Goal: Task Accomplishment & Management: Complete application form

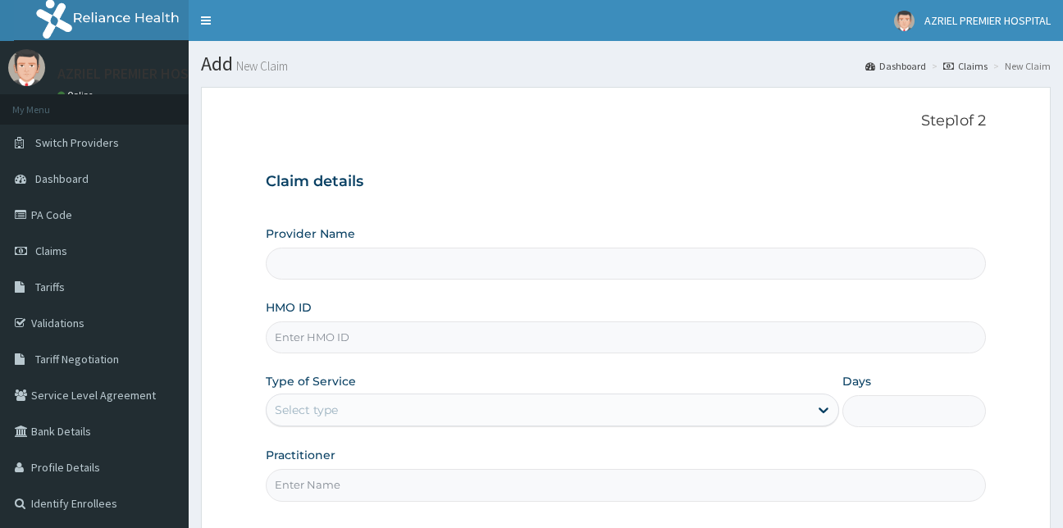
click at [310, 331] on input "HMO ID" at bounding box center [626, 338] width 721 height 32
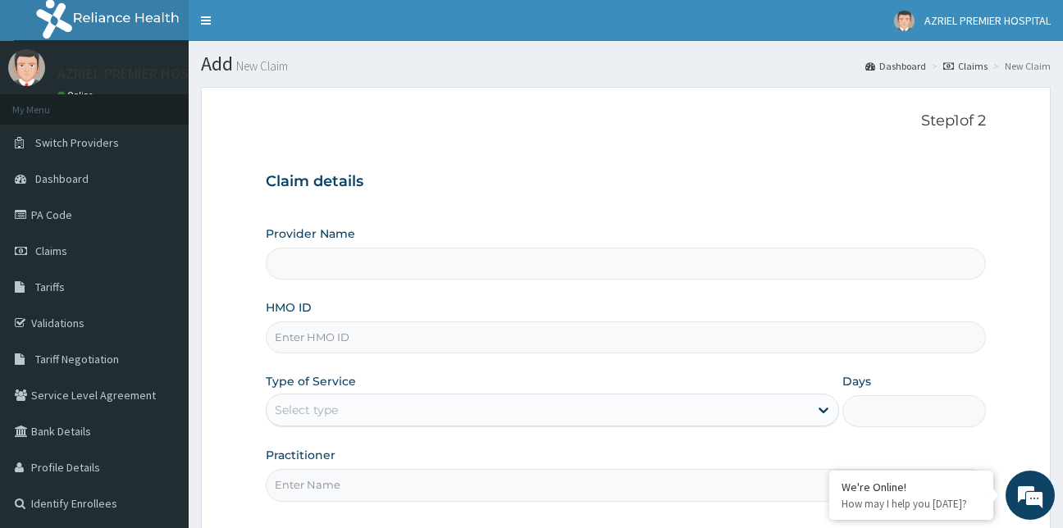
type input "b"
type input "AZRIEL PREMIER HOSPITAL"
type input "b"
type input "BTR/10035/A"
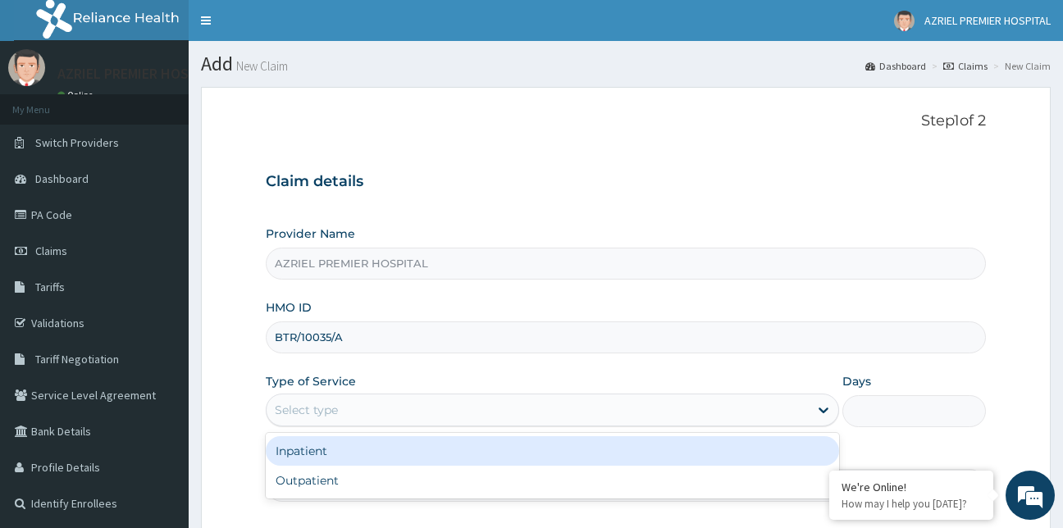
click at [383, 411] on div "Select type" at bounding box center [538, 410] width 543 height 26
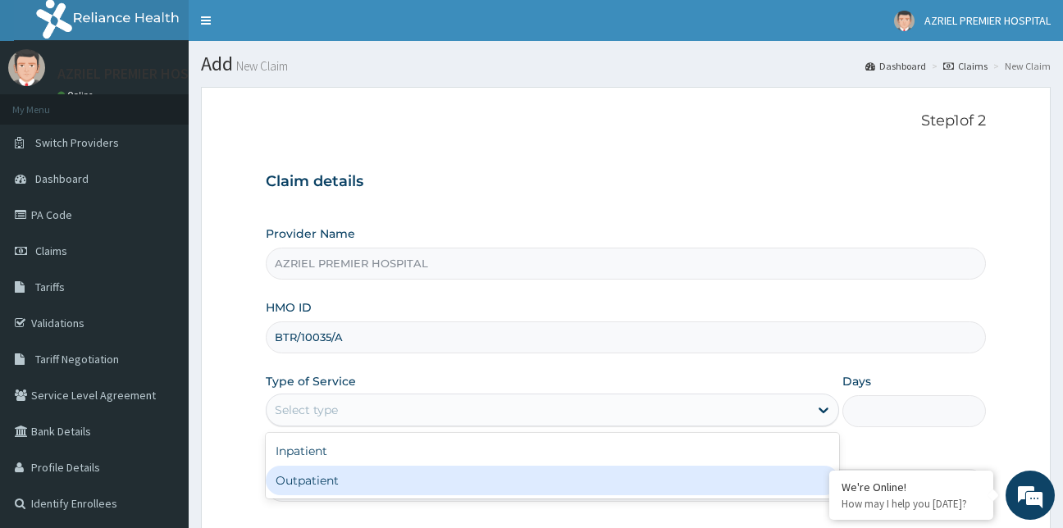
click at [327, 470] on div "Outpatient" at bounding box center [553, 481] width 574 height 30
type input "1"
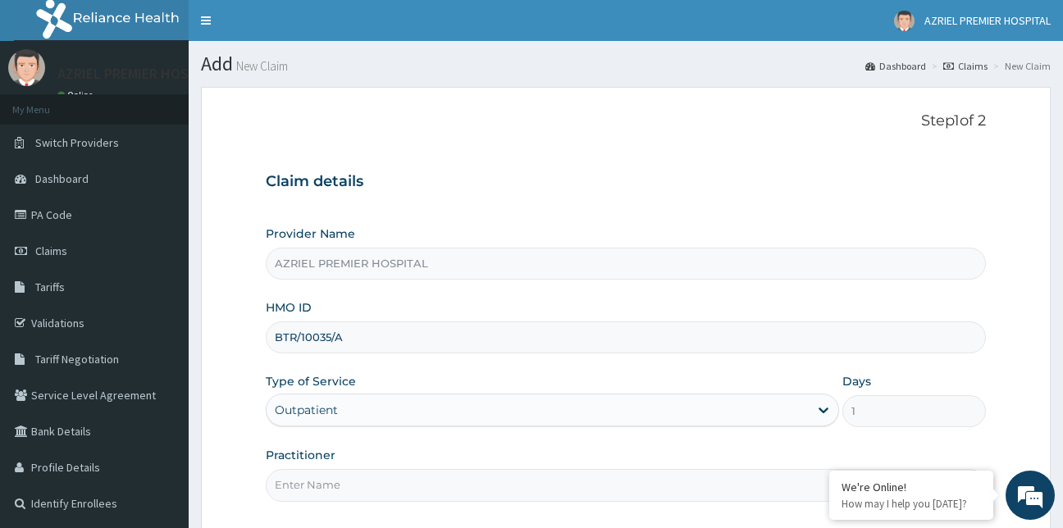
click at [336, 479] on input "Practitioner" at bounding box center [626, 485] width 721 height 32
type input "Dr [PERSON_NAME]"
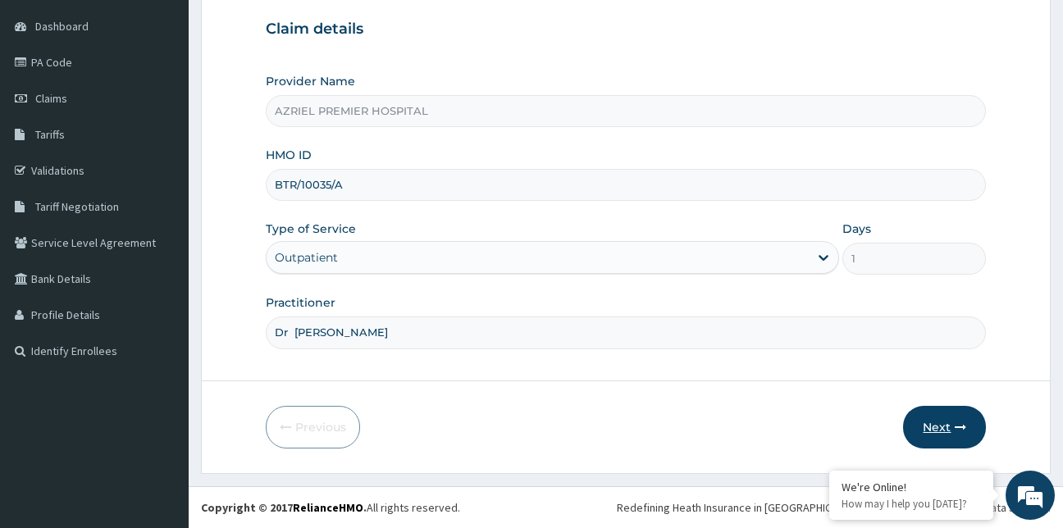
click at [938, 429] on button "Next" at bounding box center [944, 427] width 83 height 43
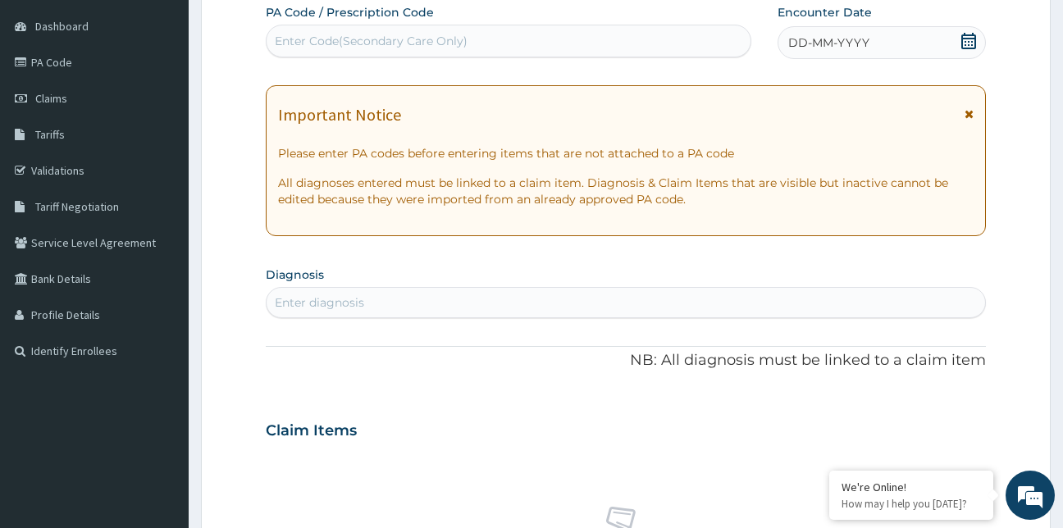
click at [287, 39] on div "Enter Code(Secondary Care Only)" at bounding box center [371, 41] width 193 height 16
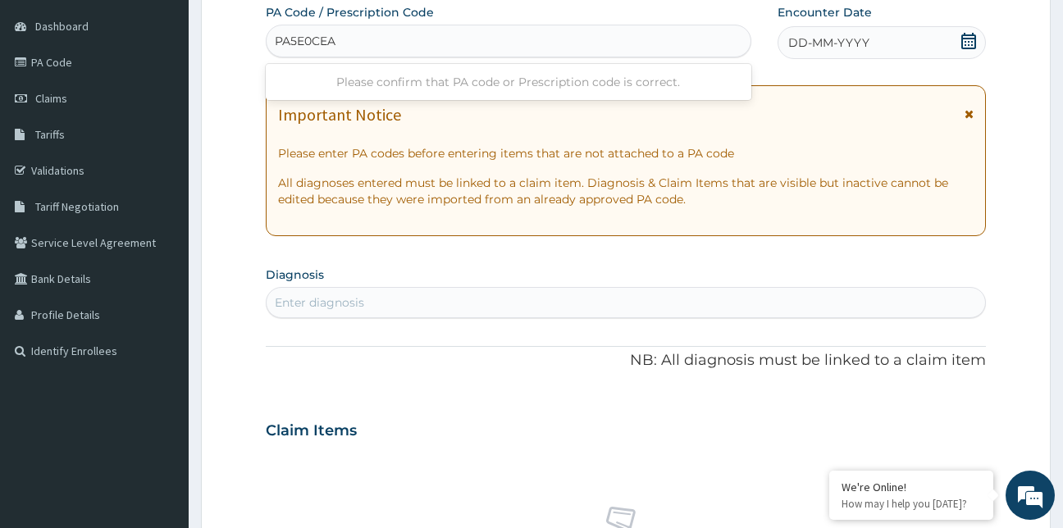
click at [290, 39] on input "PA5E0CEA" at bounding box center [306, 41] width 63 height 16
type input "PA/5E0CEA"
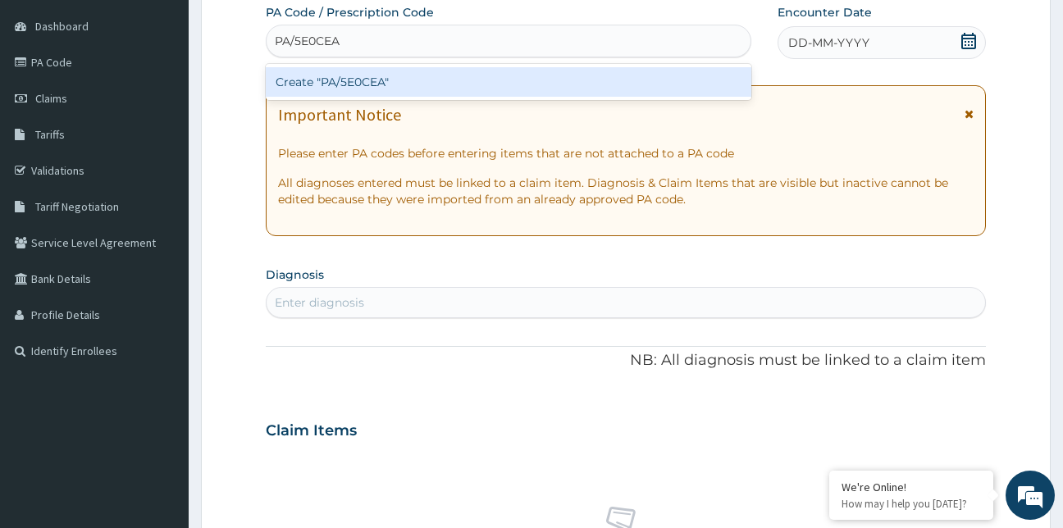
click at [358, 84] on div "Create "PA/5E0CEA"" at bounding box center [509, 82] width 487 height 30
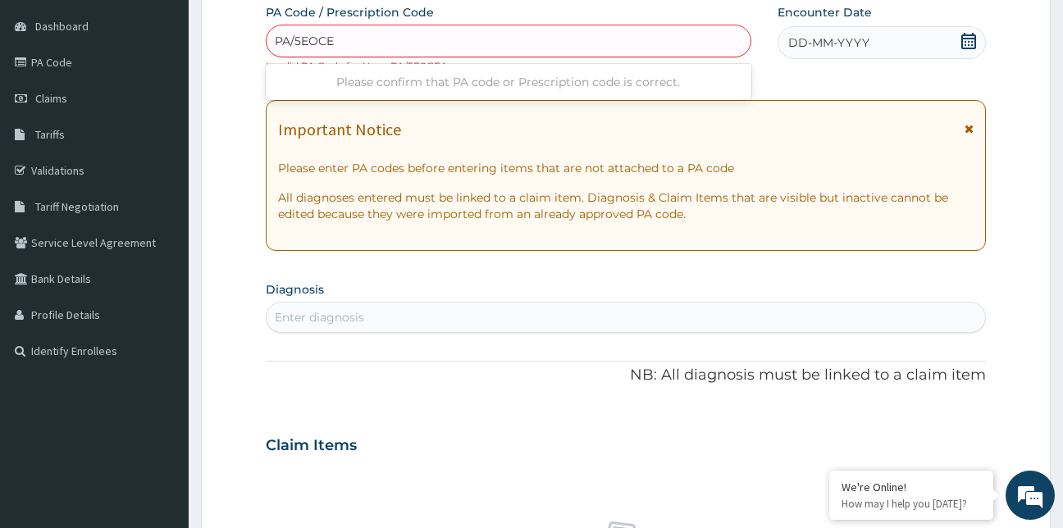
type input "PA/5EOCEA"
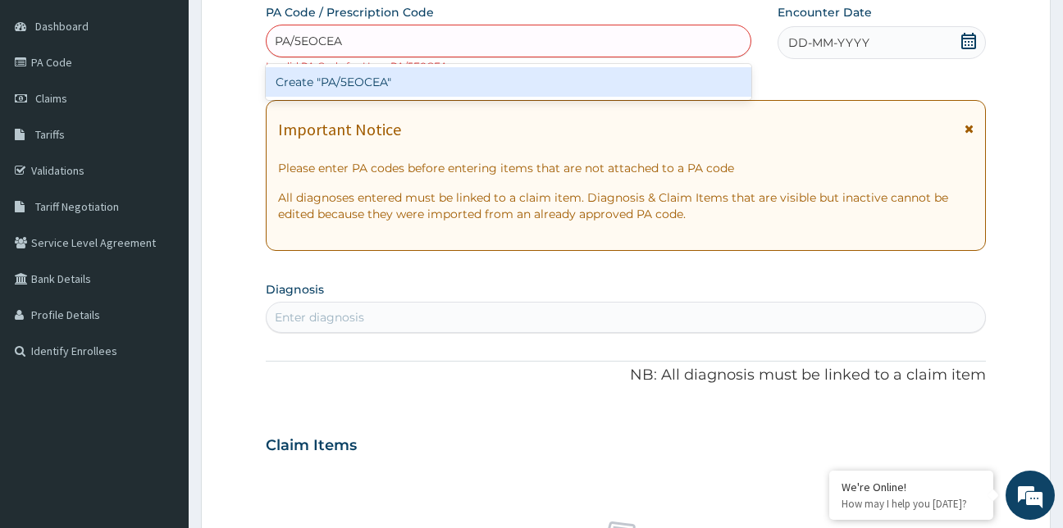
click at [361, 86] on div "Create "PA/5EOCEA"" at bounding box center [509, 82] width 487 height 30
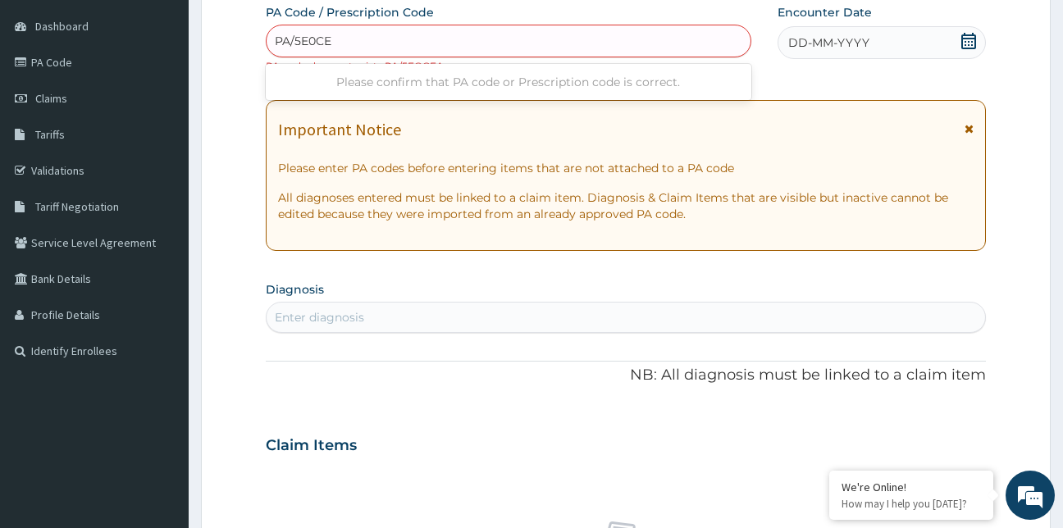
type input "PA/5E0CEA"
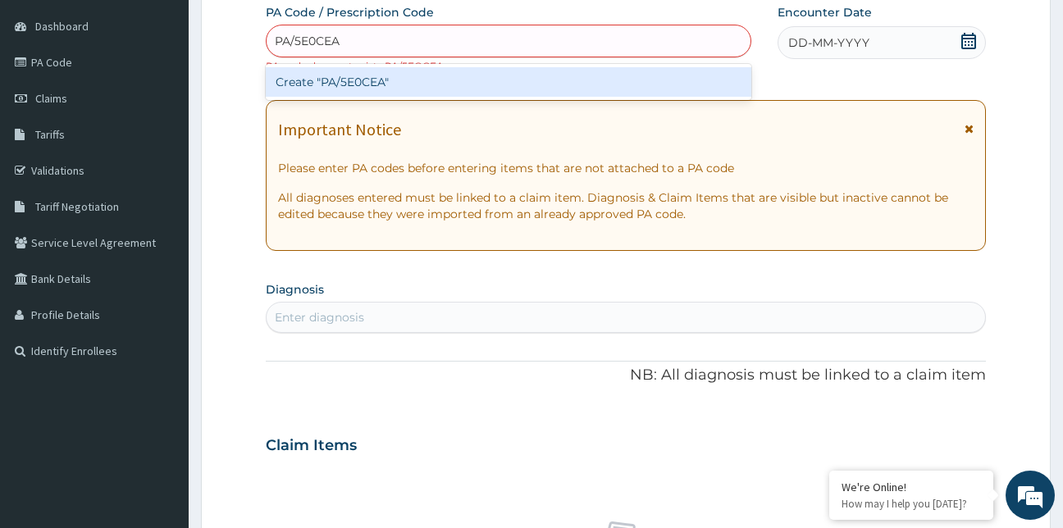
click at [385, 85] on div "Create "PA/5E0CEA"" at bounding box center [509, 82] width 487 height 30
